Goal: Navigation & Orientation: Find specific page/section

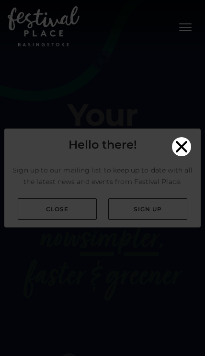
click at [180, 141] on icon "Close" at bounding box center [181, 146] width 11 height 11
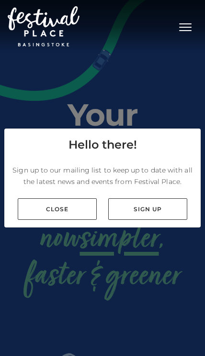
click at [39, 220] on link "Close" at bounding box center [57, 209] width 79 height 22
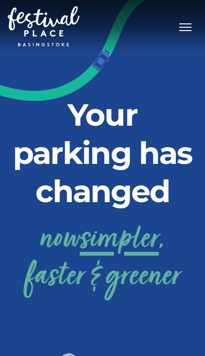
click at [183, 32] on button "Toggle navigation" at bounding box center [185, 26] width 24 height 14
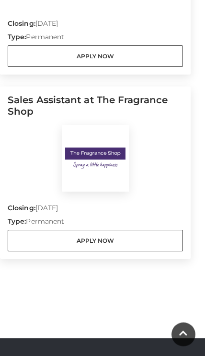
scroll to position [859, 0]
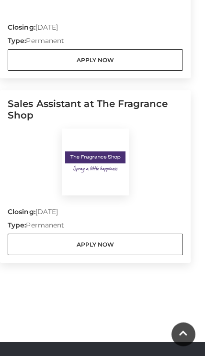
click at [128, 161] on img at bounding box center [95, 162] width 67 height 67
click at [118, 161] on img at bounding box center [95, 162] width 67 height 67
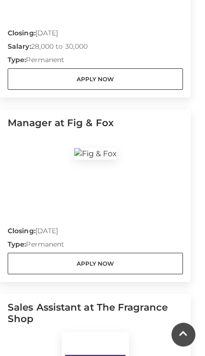
scroll to position [655, 0]
